Goal: Task Accomplishment & Management: Use online tool/utility

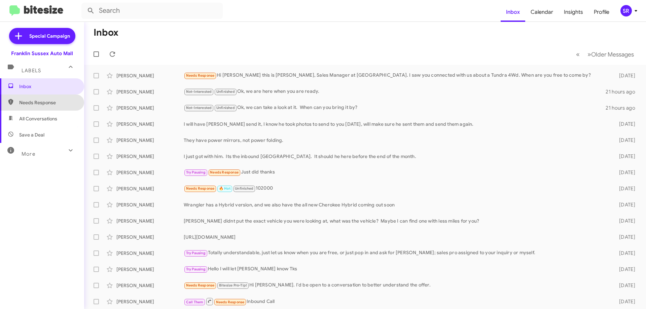
click at [51, 104] on span "Needs Response" at bounding box center [47, 102] width 57 height 7
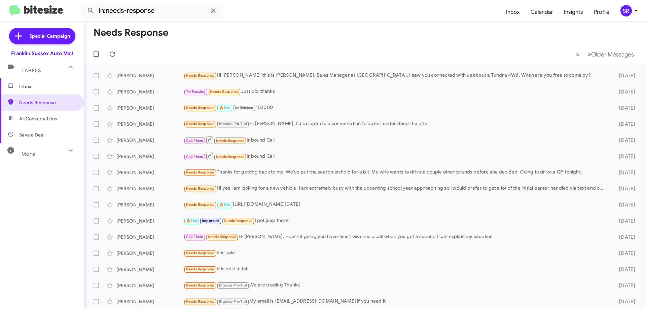
click at [44, 114] on span "All Conversations" at bounding box center [42, 119] width 84 height 16
type input "in:all-conversations"
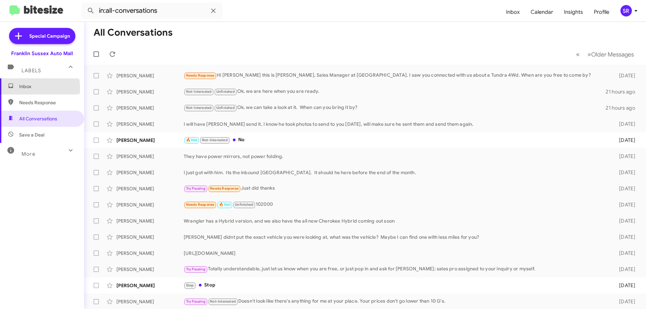
click at [29, 88] on span "Inbox" at bounding box center [47, 86] width 57 height 7
